Goal: Find specific page/section: Find specific page/section

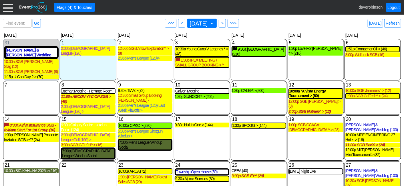
click at [309, 23] on div "Find event: enter title Go ● <<< ● < [DATE] ▼ ● > ● >>> [DATE] Refresh" at bounding box center [202, 22] width 398 height 11
click at [189, 176] on div "9:30a Alpine Services (30)" at bounding box center [201, 178] width 53 height 5
click at [214, 21] on span at bounding box center [211, 23] width 5 height 5
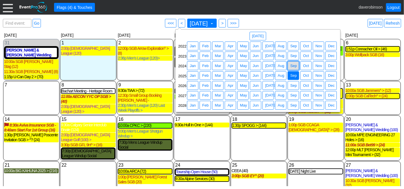
click at [294, 66] on span "Sep" at bounding box center [293, 66] width 9 height 6
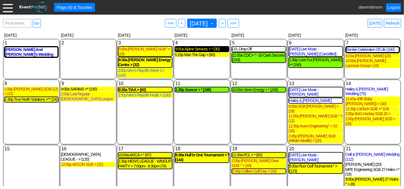
click at [207, 49] on div "9:00a Alpine Services > * (30)" at bounding box center [201, 49] width 53 height 5
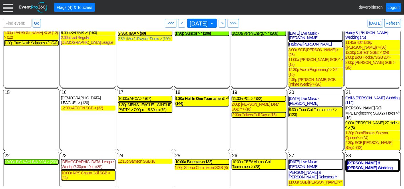
scroll to position [60, 0]
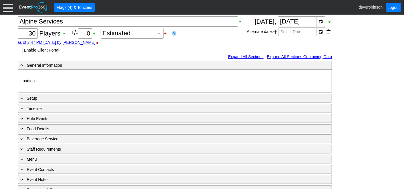
scroll to position [63, 0]
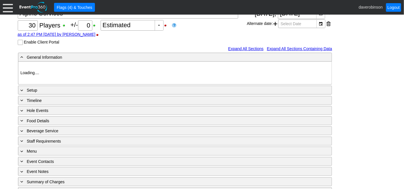
type input "Heritage Pointe Golf Club"
type input "Corporate Tournament"
type input "Scramble"
type input "Single Tee"
type input "White"
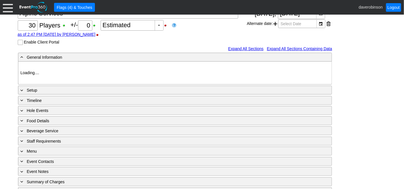
type input "Red"
type input "1197417"
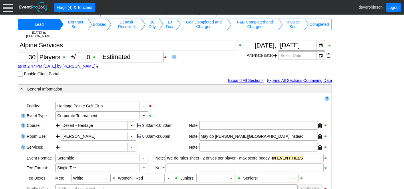
scroll to position [0, 0]
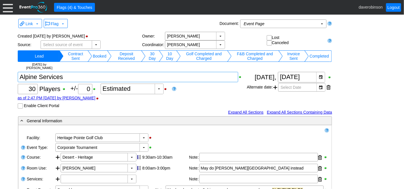
click at [87, 79] on textarea at bounding box center [128, 77] width 221 height 10
type textarea "Alpine Services >"
click at [123, 29] on div "Link ▼ Flag ▼ Document: Event Page Χ ▼ ● Print or PDF E-Sign ▼ Insert ▼ Save ▼ …" at bounding box center [175, 23] width 314 height 12
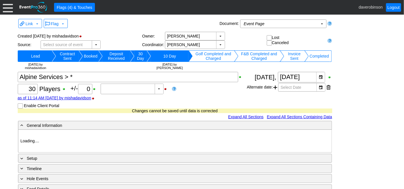
type input "Heritage Pointe Golf Club"
type input "Corporate Tournament"
type input "Scramble"
type input "Single Tee"
type input "White"
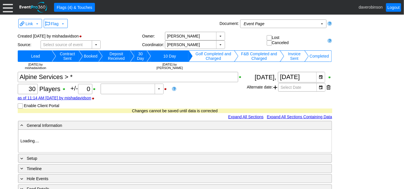
type input "Red"
type input "1000334"
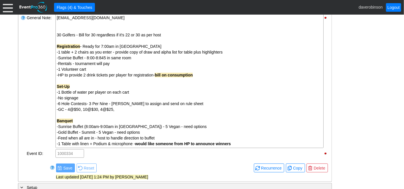
scroll to position [222, 0]
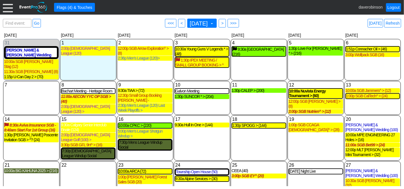
scroll to position [15, 0]
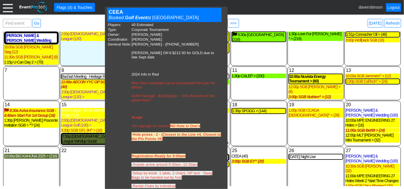
click at [255, 116] on div "18 Thursday 1:30p SPOGG > (144) SPOGG > Deposit Received Golf Event at Heritage…" at bounding box center [259, 123] width 56 height 45
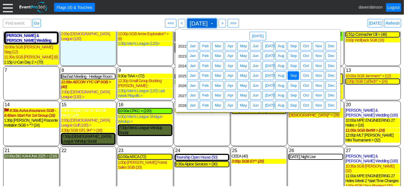
click at [214, 23] on span at bounding box center [211, 23] width 5 height 5
click at [297, 67] on span "Sep" at bounding box center [293, 66] width 9 height 6
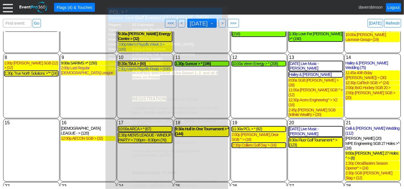
scroll to position [60, 0]
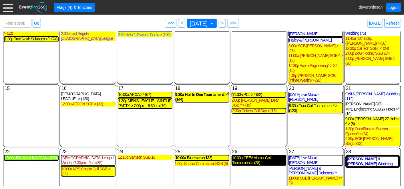
click at [258, 155] on div "10:00a CEEA Alumni Golf Tournament > (28)" at bounding box center [258, 160] width 53 height 10
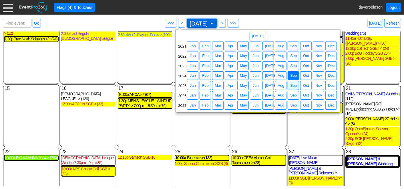
click at [214, 23] on span at bounding box center [211, 23] width 5 height 5
click at [292, 88] on span "● Sep" at bounding box center [292, 85] width 11 height 9
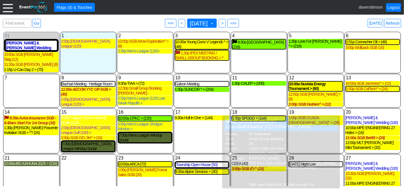
scroll to position [15, 0]
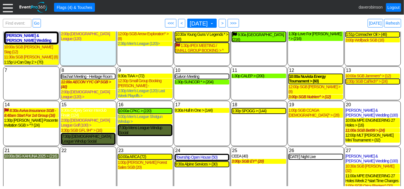
click at [308, 120] on div "19 Friday 1:00p SGB CCAGA Ladies^ > (28) SGB CCAGA Ladies^ > Booked Golf Event …" at bounding box center [315, 123] width 56 height 45
click at [144, 154] on div "10:00a ARCA (72)" at bounding box center [144, 156] width 53 height 5
click at [148, 154] on div "10:00a ARCA (72)" at bounding box center [144, 156] width 53 height 5
click at [145, 160] on div "1:00p Allan Forest Sales SGB (20)" at bounding box center [145, 165] width 55 height 10
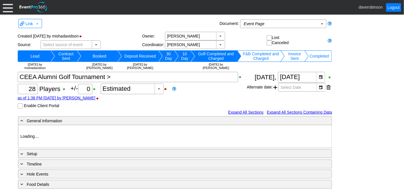
type input "Heritage Pointe Golf Club"
type input "Corporate Tournament"
type input "Shamble"
type input "Single Tee"
type input "Black"
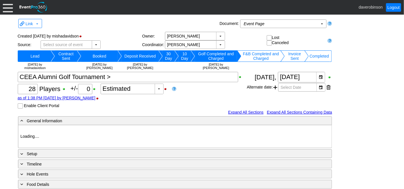
type input "Red"
type input "938616"
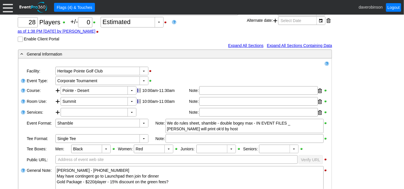
scroll to position [63, 0]
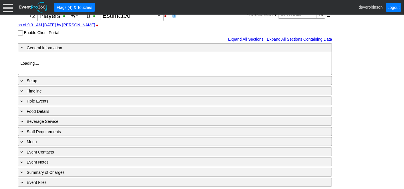
type input "Heritage Pointe Golf Club"
type input "Corporate Tournament"
type input "1130360"
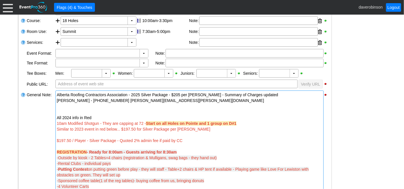
click at [198, 122] on span "Start on all Holes on Pointe and 1 group on D#1" at bounding box center [191, 123] width 91 height 5
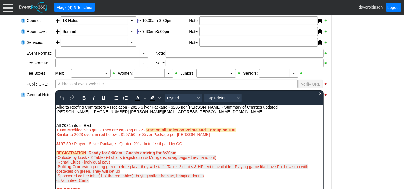
click at [199, 131] on span "Start on all Holes on Pointe and 1 group on D#1" at bounding box center [190, 129] width 91 height 5
click at [37, 134] on div "General Note:" at bounding box center [40, 162] width 29 height 144
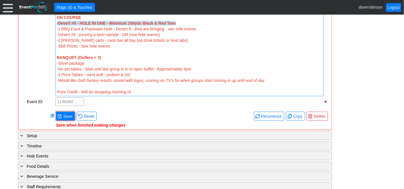
scroll to position [327, 0]
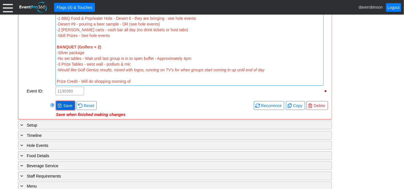
click at [69, 103] on span "Save" at bounding box center [67, 106] width 11 height 6
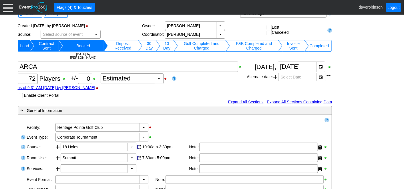
scroll to position [0, 0]
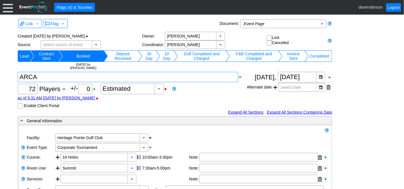
click at [55, 77] on textarea at bounding box center [128, 77] width 221 height 10
type textarea "ARCA >"
click at [227, 92] on div "Χ 72 Players +/- Χ 0 ▼ Χ Estimated as of 9:31 AM on Tuesday, 3/25/2025 by daver…" at bounding box center [132, 90] width 229 height 37
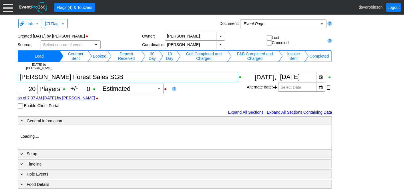
click at [99, 76] on textarea at bounding box center [128, 77] width 221 height 10
type input "Heritage Pointe Golf Club"
type input "Small Group Booking"
type input "1204824"
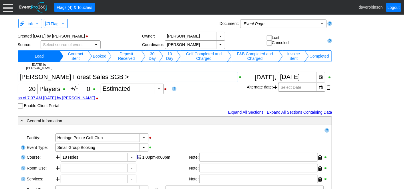
type textarea "[PERSON_NAME] Forest Sales SGB >"
click at [211, 94] on div "Χ 20 Players +/- Χ 0 ▼ Χ Estimated as of 7:37 AM [DATE] by [PERSON_NAME] Enable…" at bounding box center [132, 90] width 229 height 37
